Goal: Information Seeking & Learning: Learn about a topic

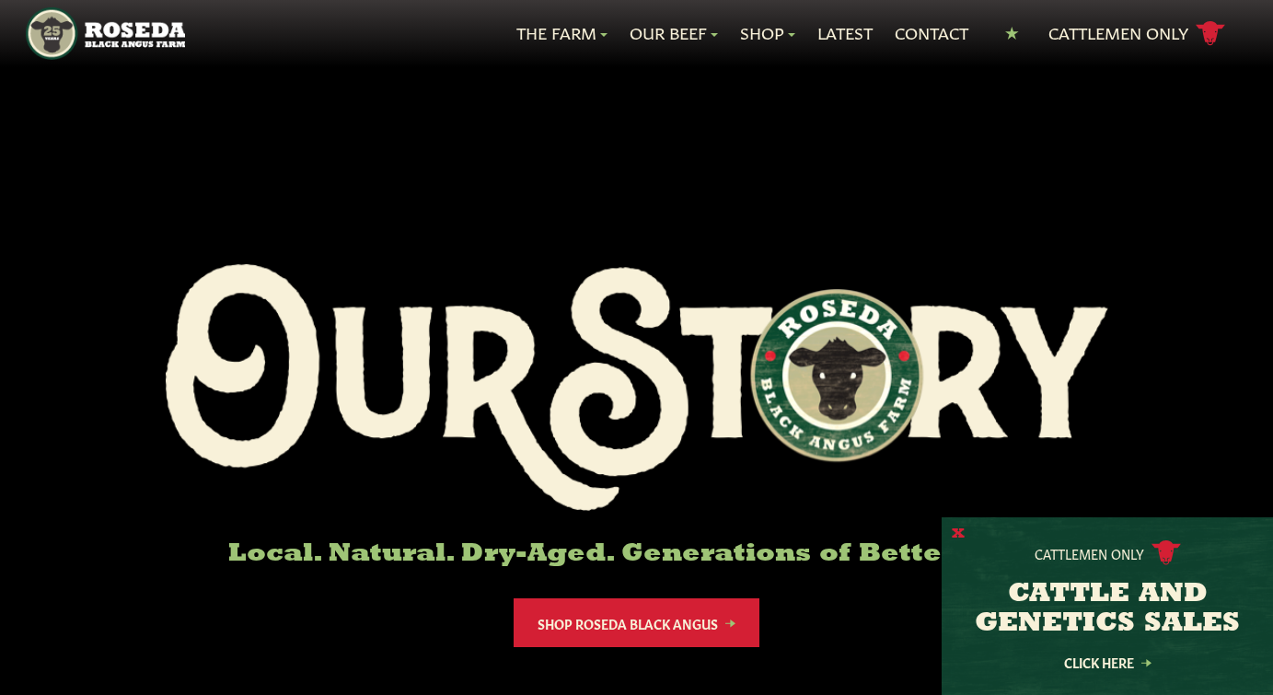
click at [954, 534] on button "X" at bounding box center [958, 534] width 13 height 19
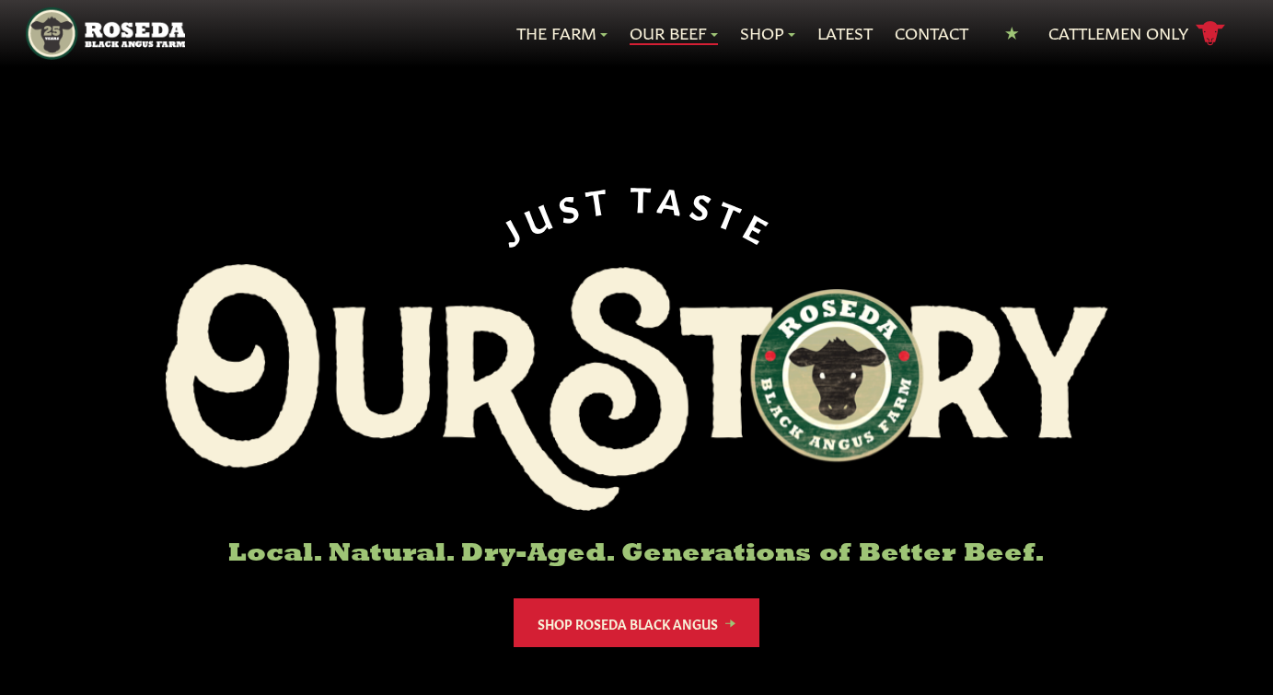
click at [705, 28] on link "Our Beef" at bounding box center [674, 33] width 88 height 24
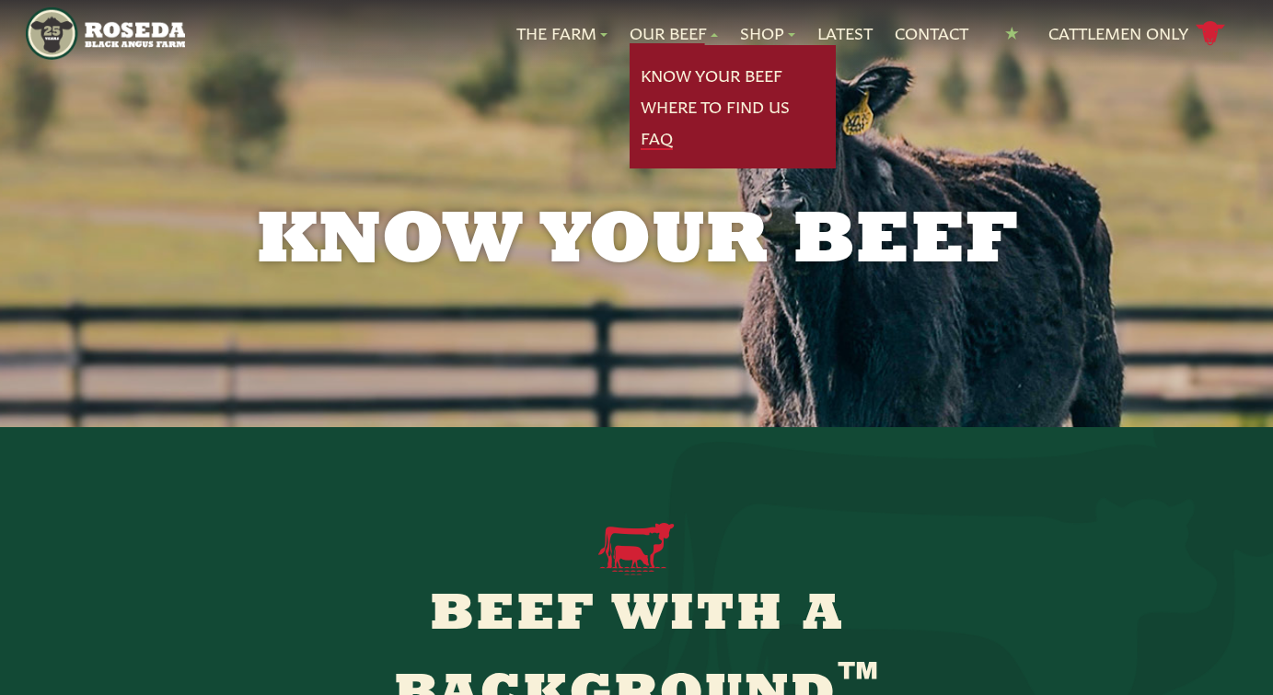
click at [649, 138] on link "FAQ" at bounding box center [657, 138] width 32 height 24
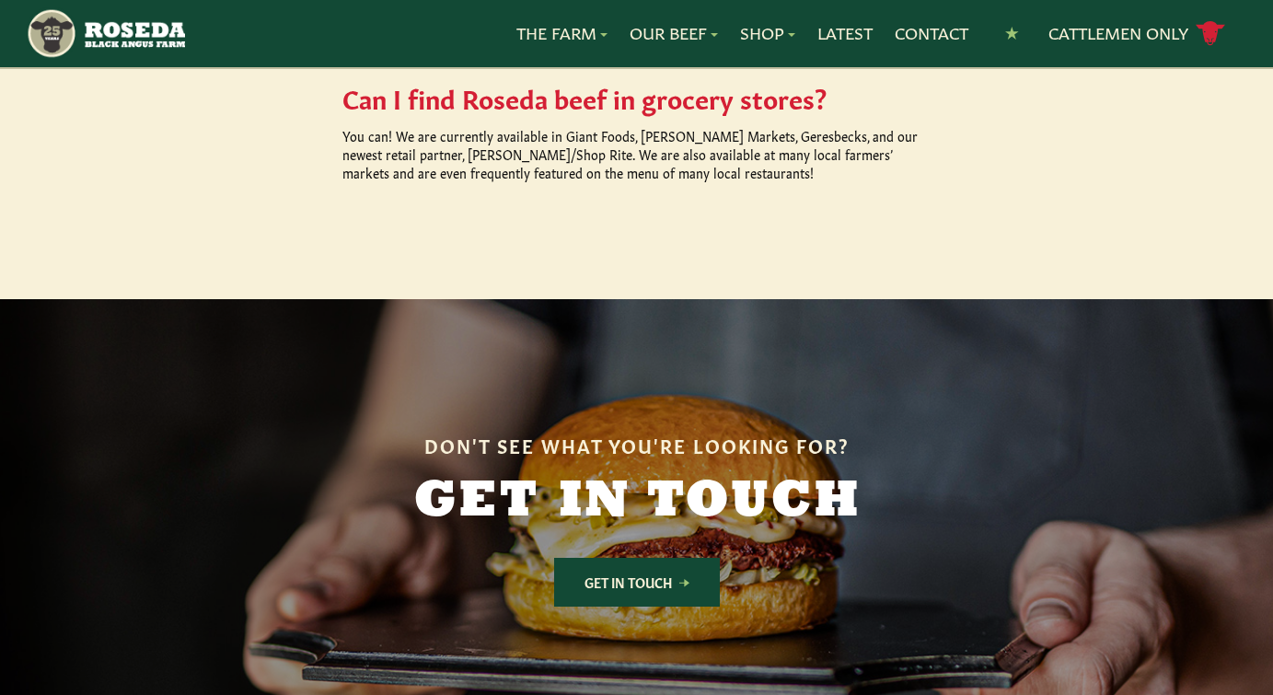
scroll to position [2110, 0]
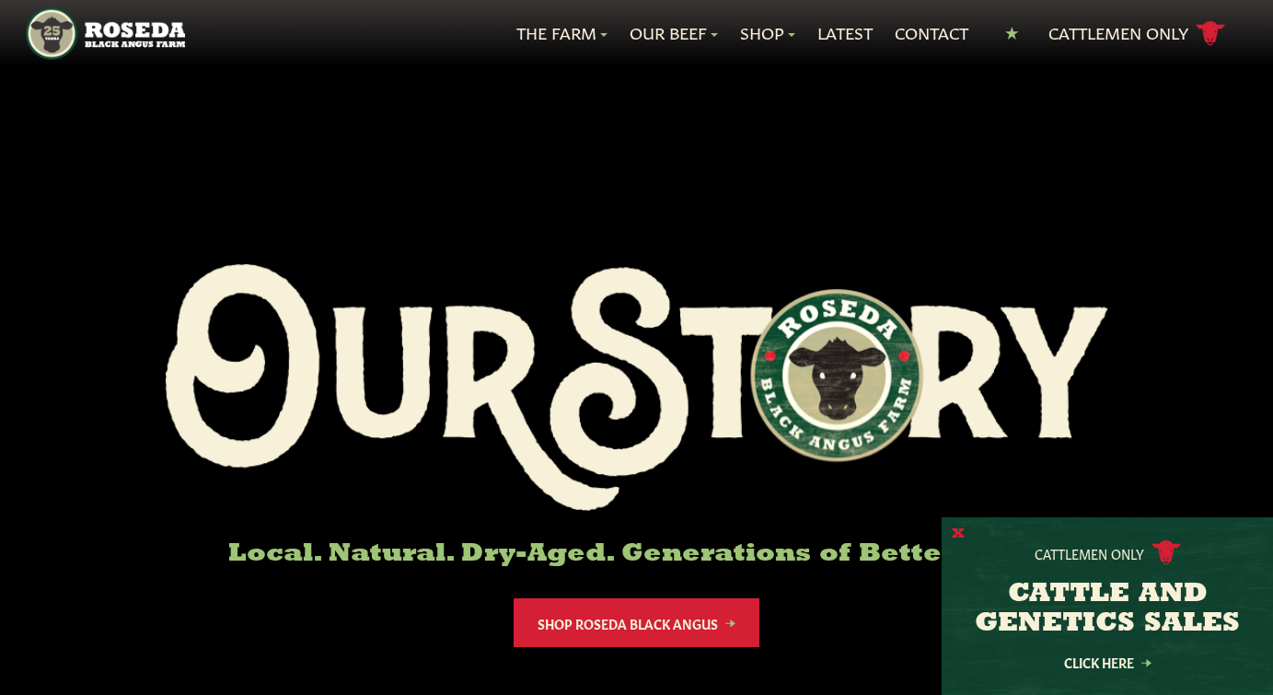
click at [962, 533] on button "X" at bounding box center [958, 534] width 13 height 19
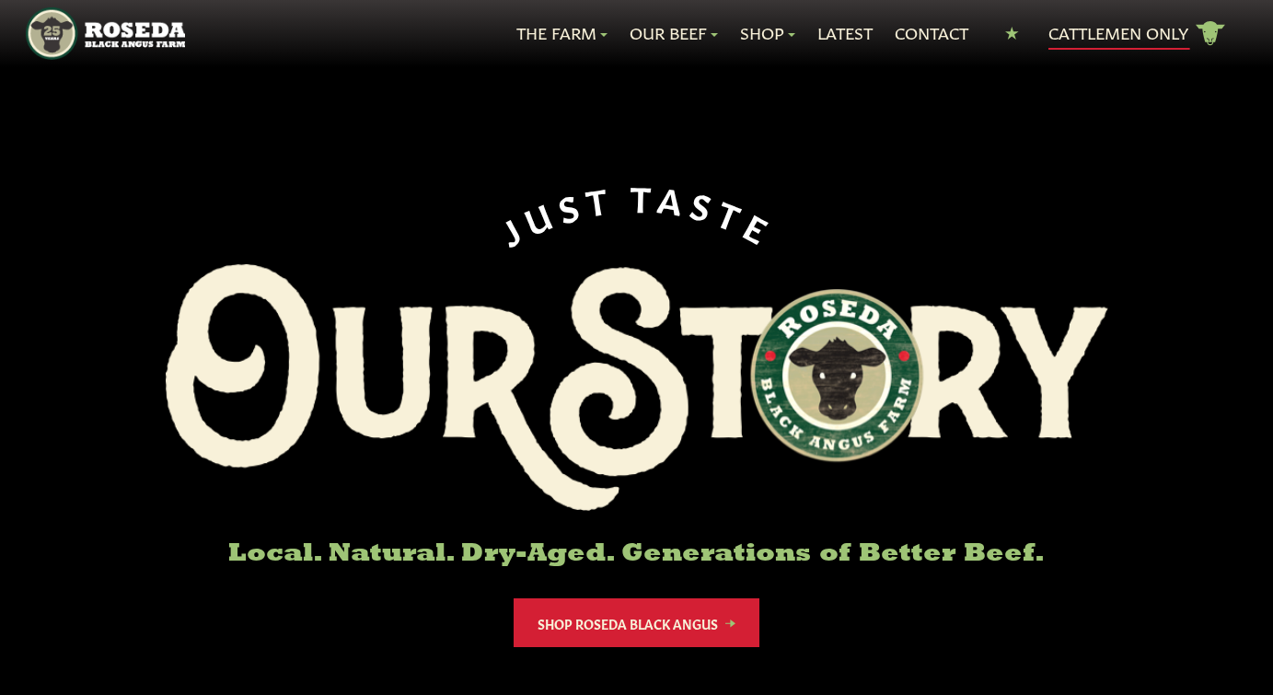
click at [1133, 32] on link "Cattlemen Only cattle icon copy Created with Sketch." at bounding box center [1137, 33] width 177 height 32
